Goal: Information Seeking & Learning: Learn about a topic

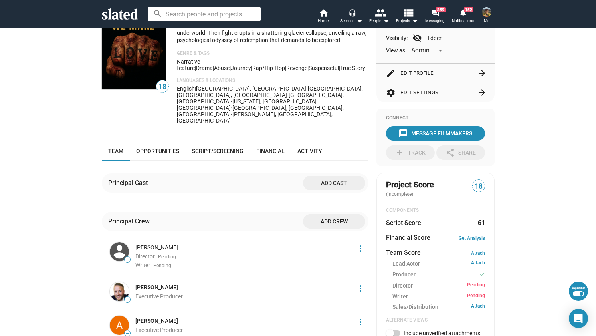
scroll to position [54, 0]
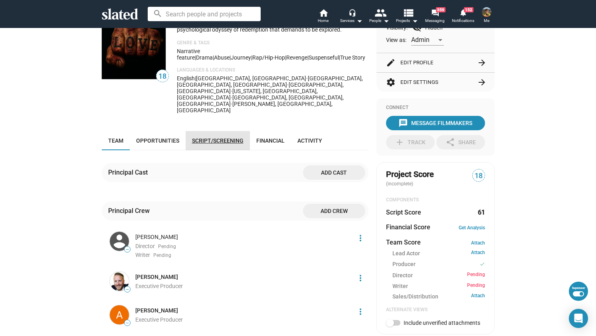
click at [214, 137] on span "Script/Screening" at bounding box center [218, 140] width 52 height 6
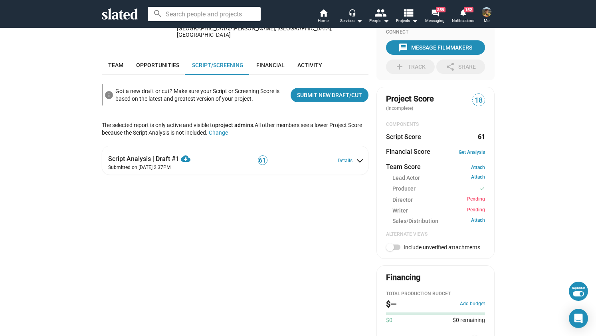
scroll to position [133, 0]
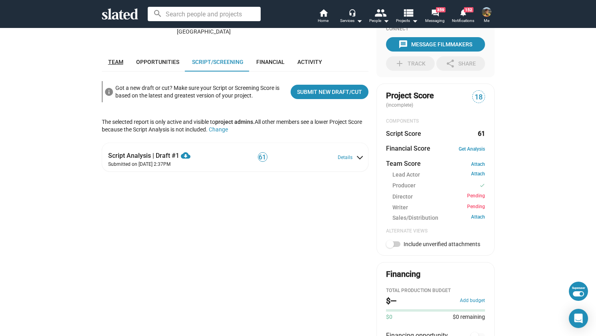
click at [112, 52] on link "Team" at bounding box center [116, 61] width 28 height 19
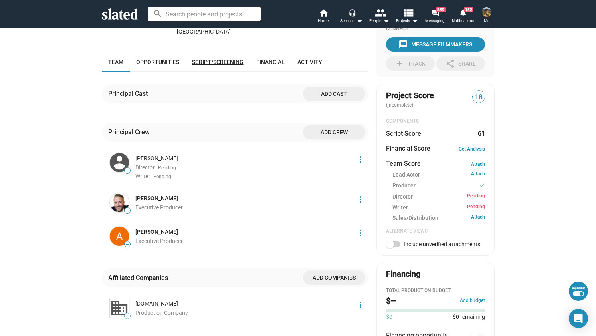
click at [209, 59] on span "Script/Screening" at bounding box center [218, 62] width 52 height 6
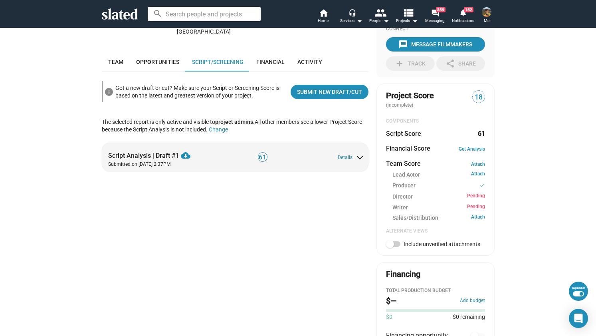
click at [331, 147] on div "Script Analysis | Draft #1 cloud_download Download PDF Submitted on [DATE] 2:37…" at bounding box center [236, 157] width 256 height 21
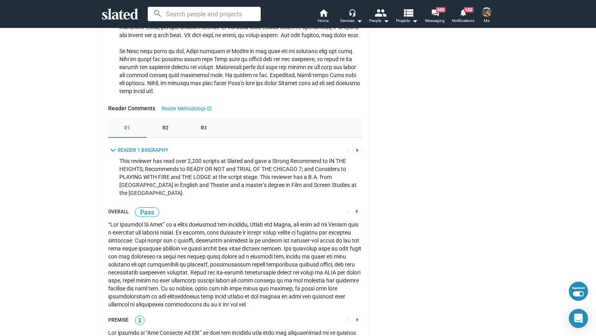
scroll to position [1270, 0]
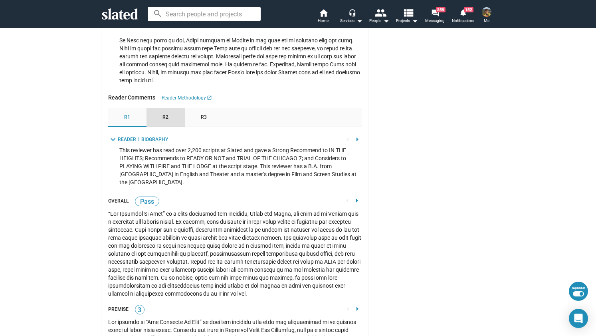
click at [161, 108] on div "R2" at bounding box center [166, 117] width 38 height 19
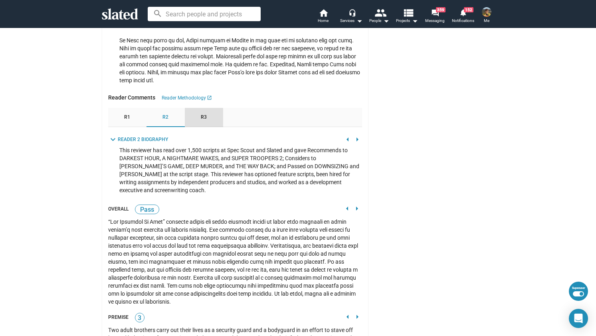
click at [194, 108] on div "R3" at bounding box center [204, 117] width 38 height 19
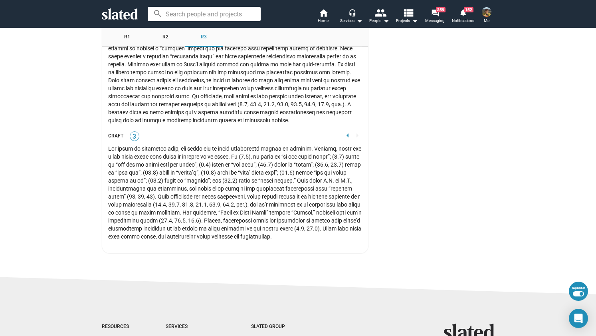
click at [343, 131] on mat-icon "arrow_left" at bounding box center [348, 136] width 10 height 10
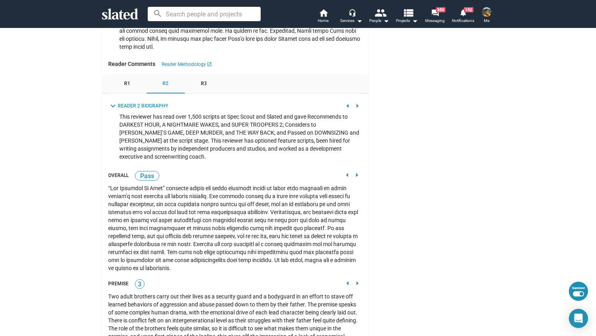
scroll to position [1290, 0]
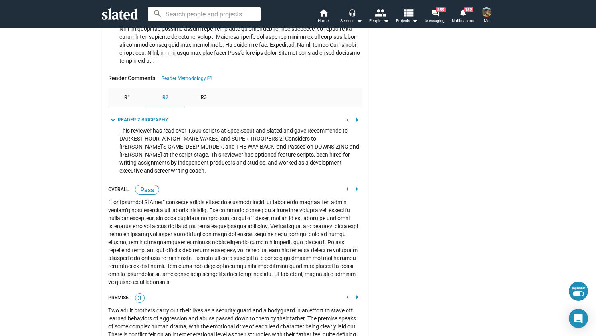
click at [346, 184] on mat-icon "arrow_left" at bounding box center [348, 189] width 10 height 10
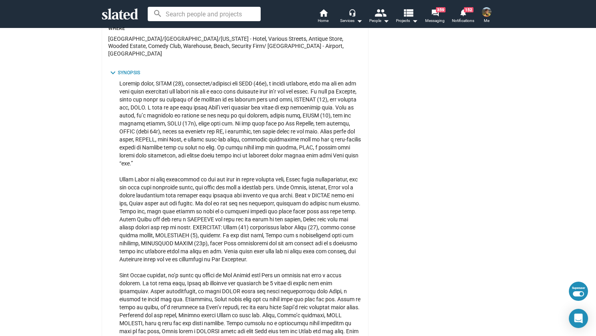
scroll to position [0, 0]
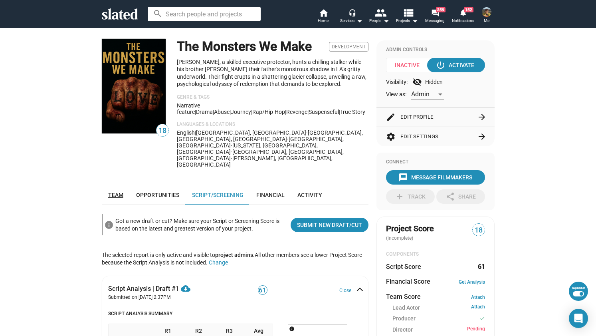
click at [119, 192] on span "Team" at bounding box center [115, 195] width 15 height 6
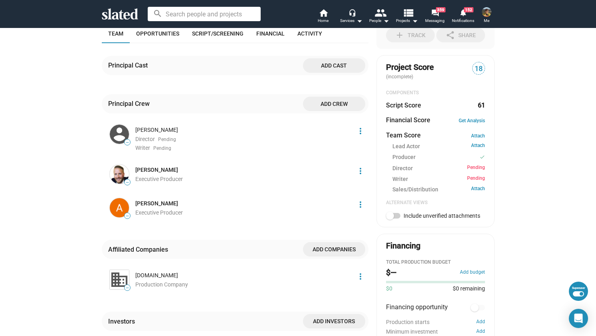
scroll to position [170, 0]
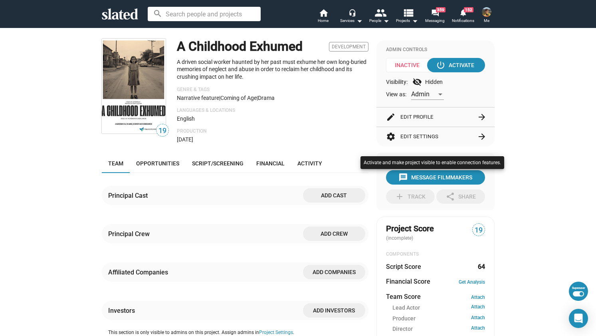
click at [232, 165] on div at bounding box center [298, 168] width 596 height 336
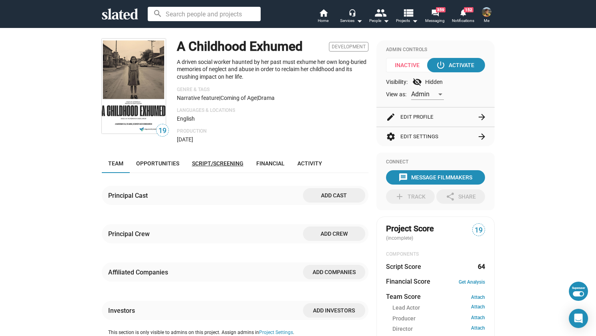
click at [223, 162] on span "Script/Screening" at bounding box center [218, 163] width 52 height 6
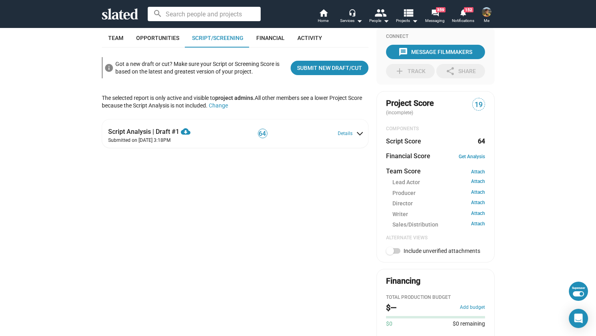
scroll to position [127, 0]
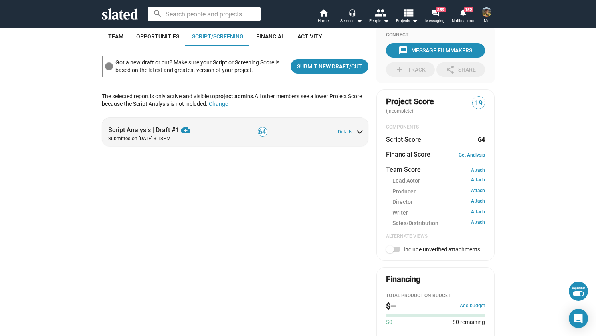
click at [341, 128] on div "Script Analysis | Draft #1 cloud_download Download PDF Submitted on Sep 29, 202…" at bounding box center [236, 131] width 256 height 21
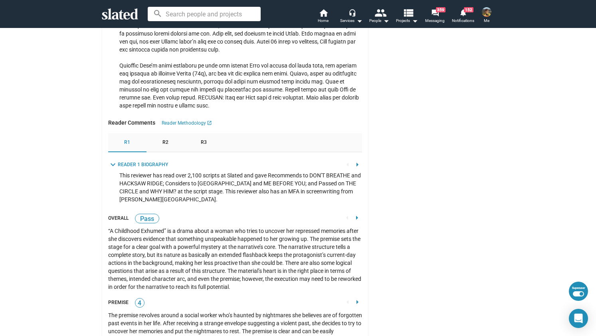
scroll to position [1429, 0]
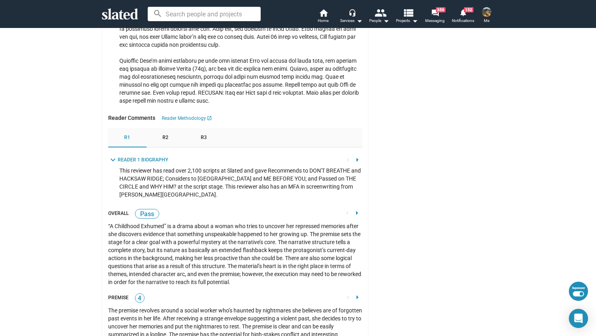
click at [165, 147] on div "R2" at bounding box center [166, 137] width 38 height 19
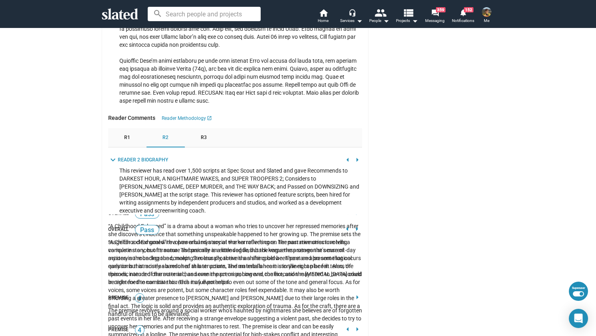
click at [204, 135] on div "R3" at bounding box center [204, 137] width 38 height 19
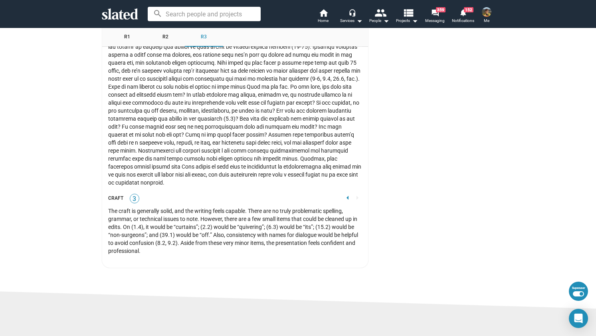
click at [346, 195] on mat-icon "arrow_left" at bounding box center [348, 198] width 10 height 10
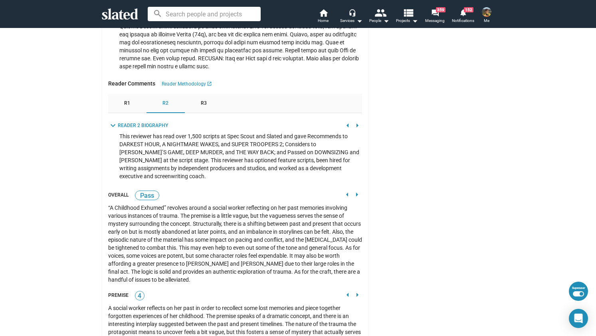
scroll to position [1463, 0]
click at [345, 199] on mat-icon "arrow_left" at bounding box center [348, 195] width 10 height 10
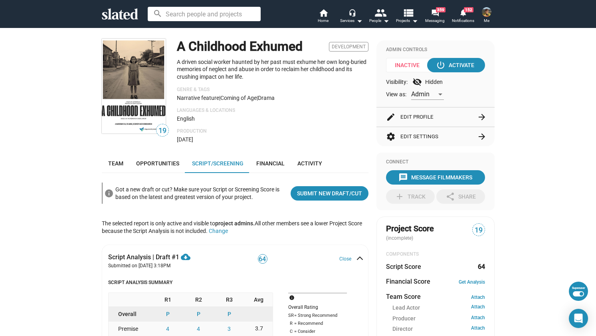
scroll to position [2, 0]
